Goal: Find specific page/section: Find specific page/section

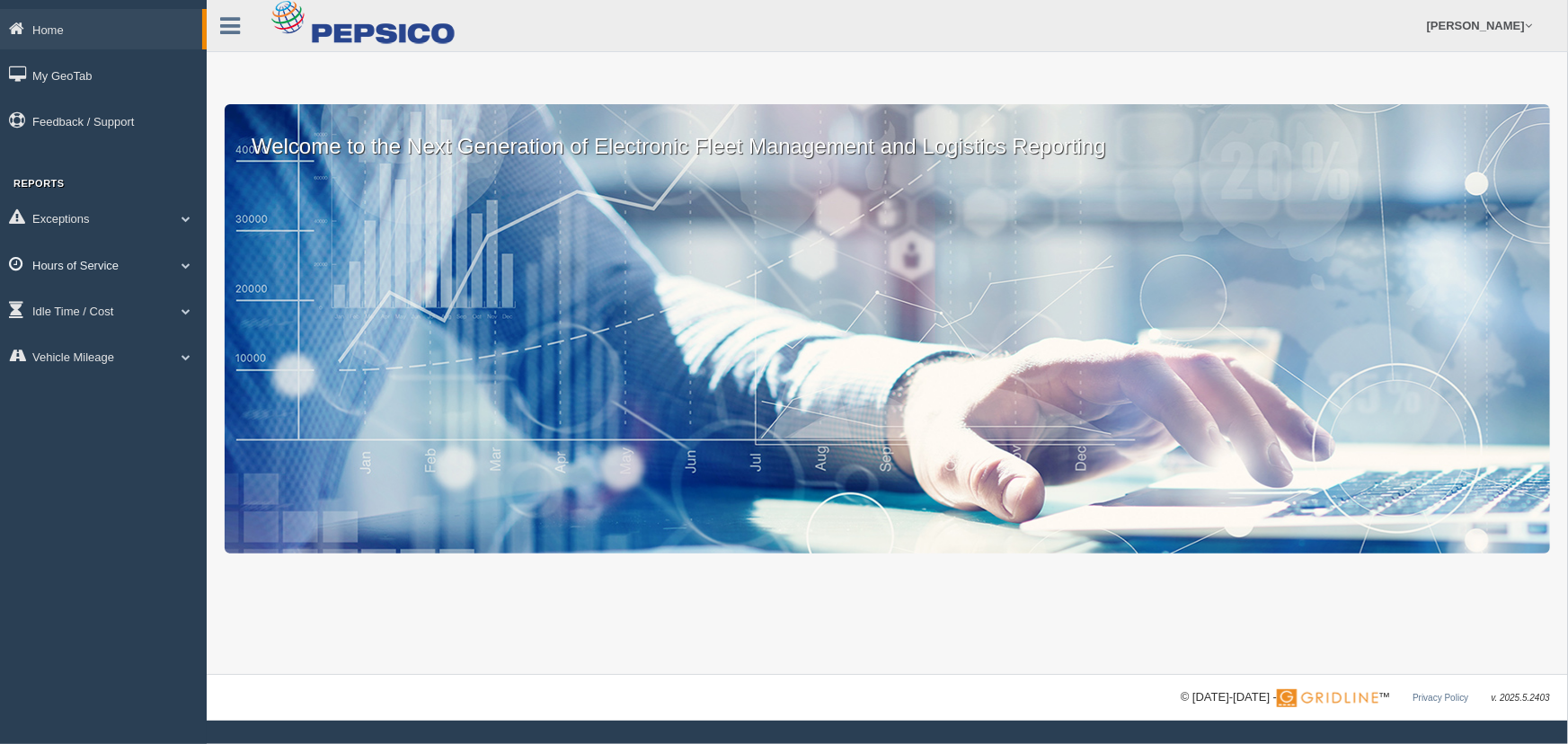
click at [183, 260] on span at bounding box center [185, 265] width 23 height 9
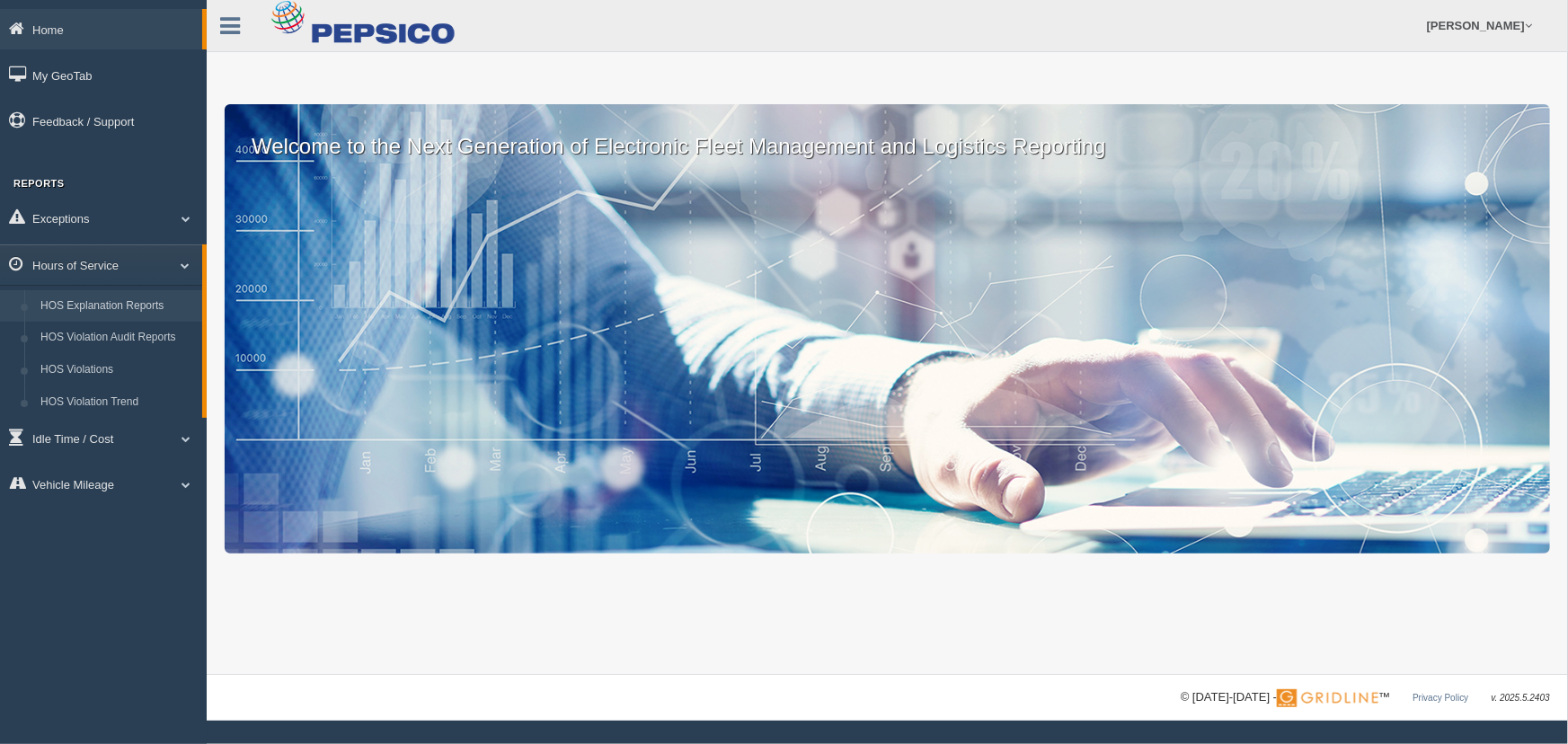
click at [171, 302] on link "HOS Explanation Reports" at bounding box center [117, 306] width 169 height 33
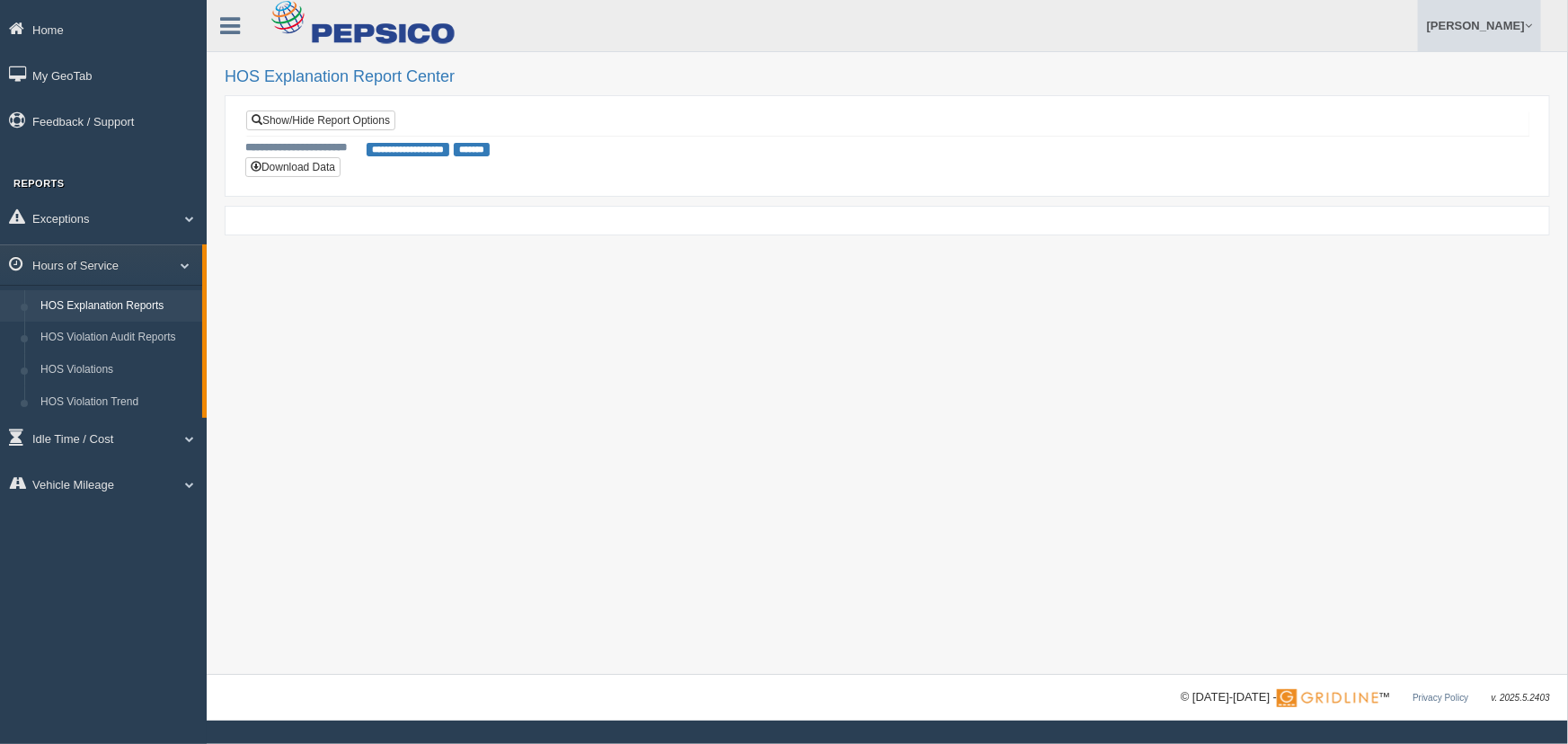
click at [1517, 24] on link "[PERSON_NAME]" at bounding box center [1479, 25] width 123 height 51
click at [1381, 107] on link "Log Off" at bounding box center [1441, 107] width 196 height 36
